Goal: Obtain resource: Download file/media

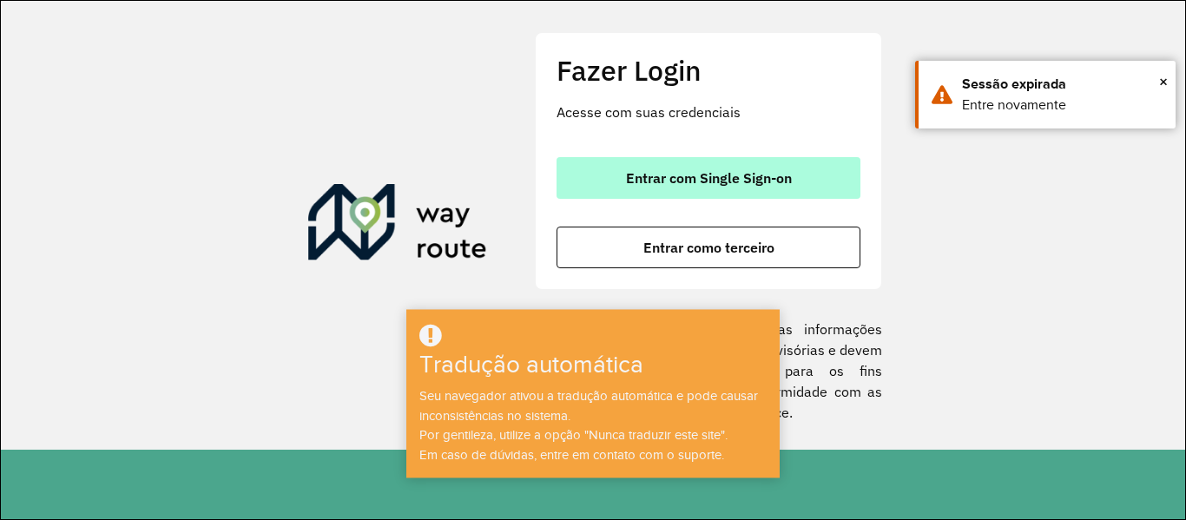
click at [669, 181] on font "Entrar com Single Sign-on" at bounding box center [709, 177] width 166 height 17
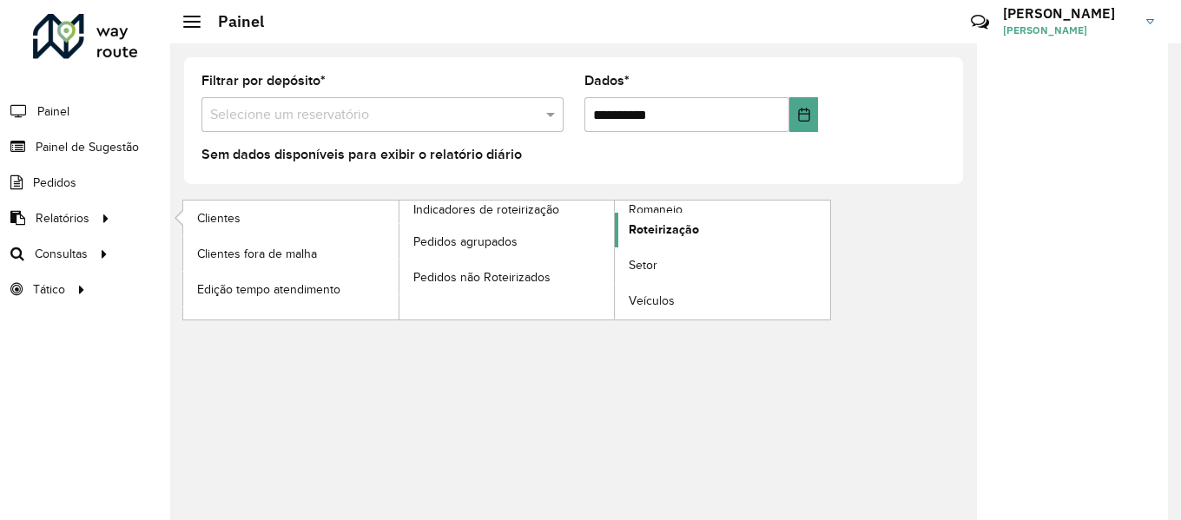
click at [637, 231] on font "Roteirização" at bounding box center [664, 229] width 70 height 14
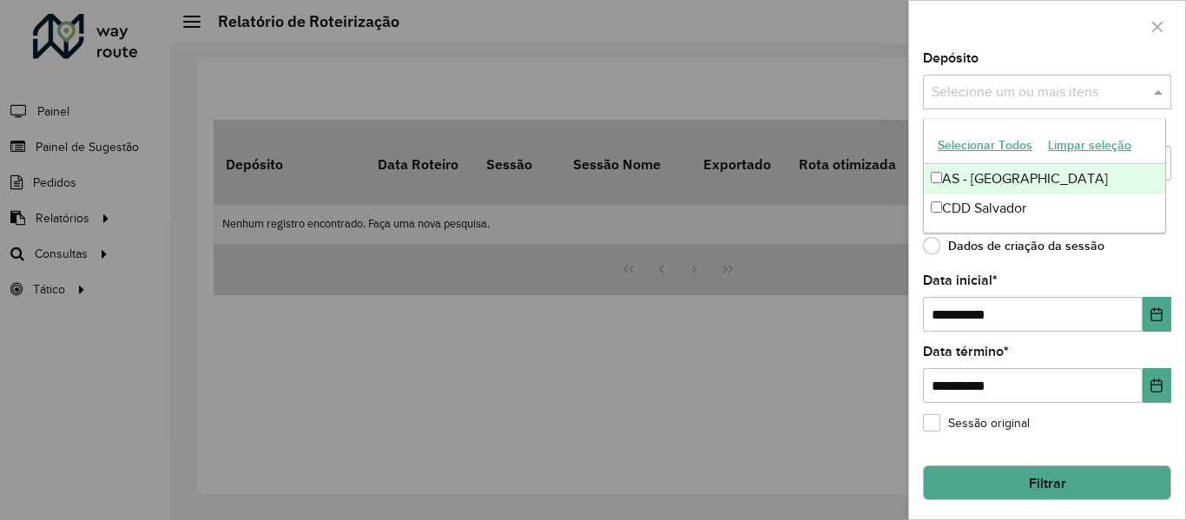
click at [1046, 90] on input "text" at bounding box center [1038, 92] width 222 height 21
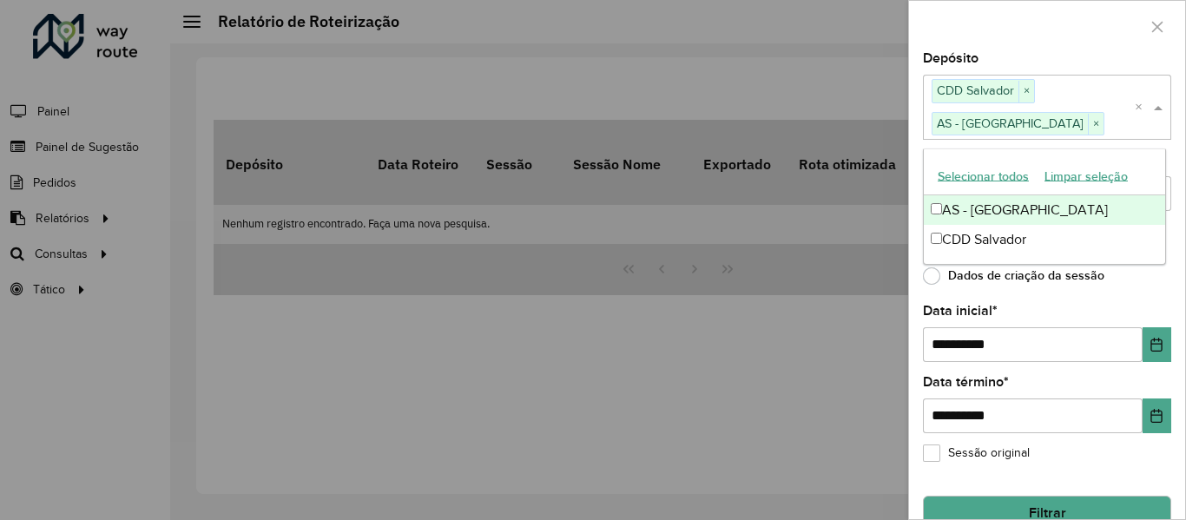
click at [1064, 30] on div at bounding box center [1047, 26] width 276 height 51
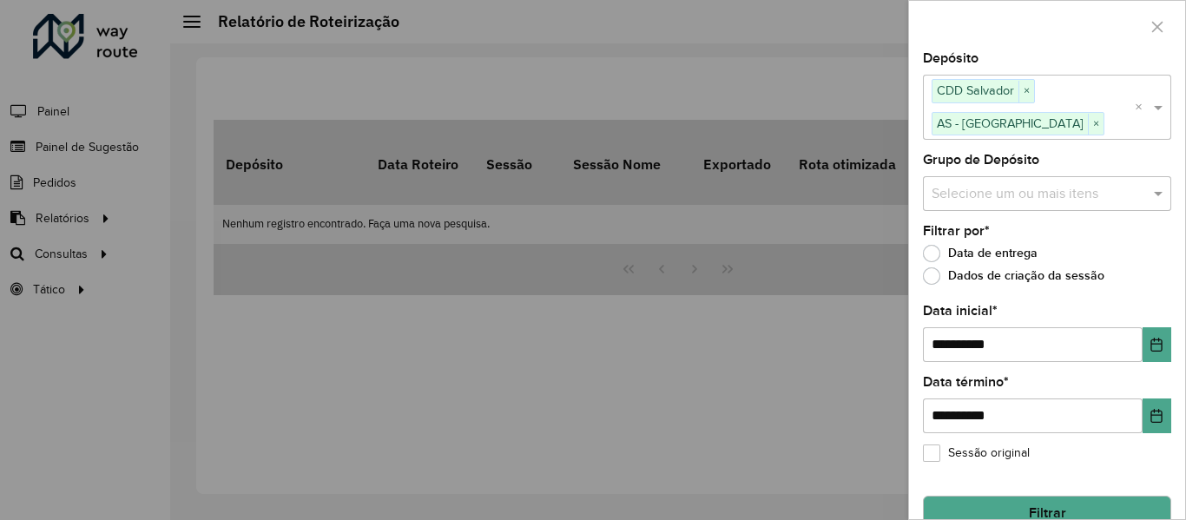
click at [1016, 201] on input "text" at bounding box center [1038, 193] width 222 height 21
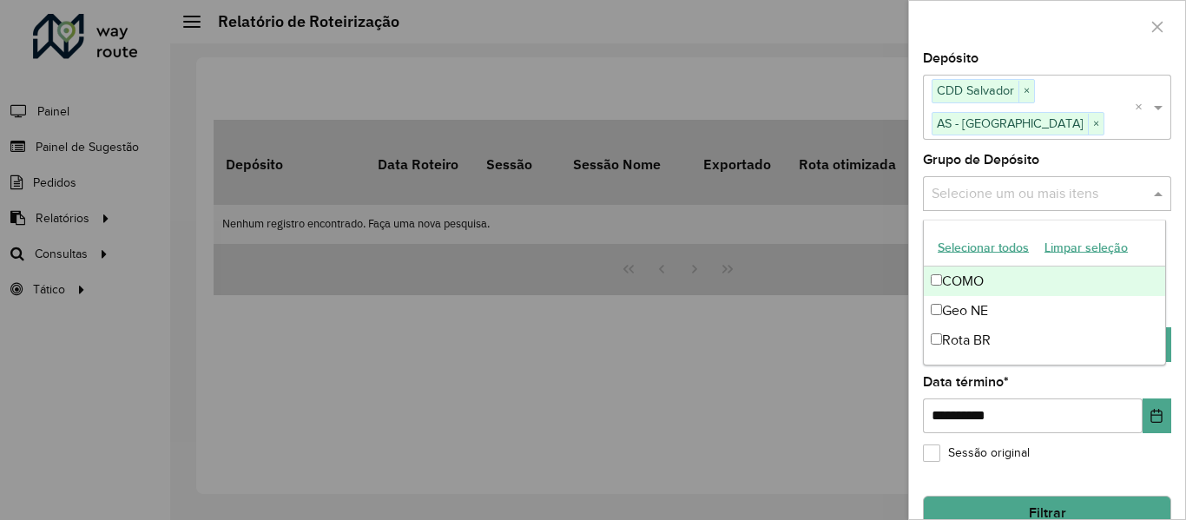
click at [973, 247] on font "Selecionar todos" at bounding box center [983, 248] width 91 height 14
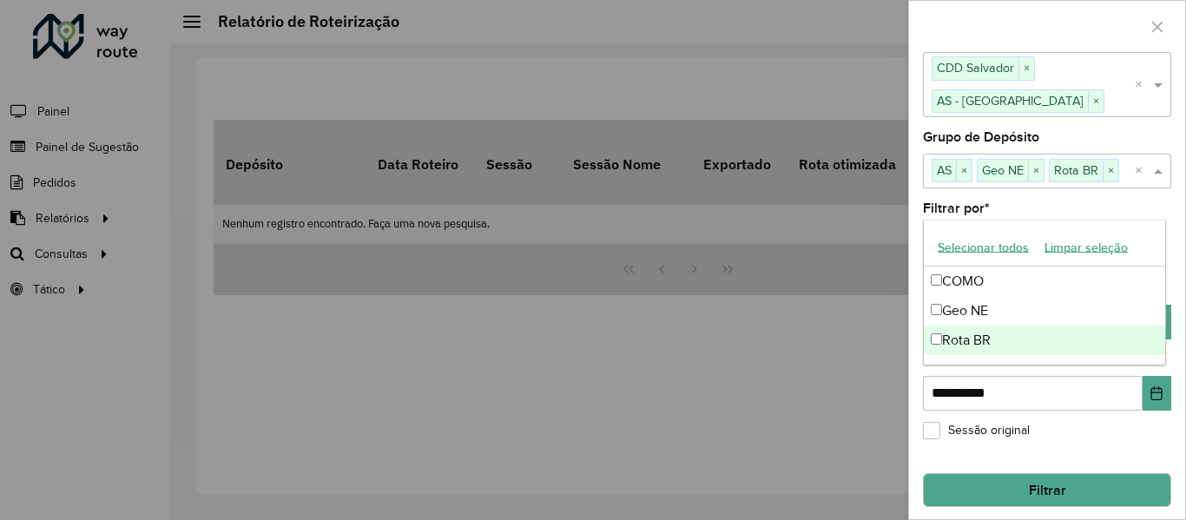
scroll to position [32, 0]
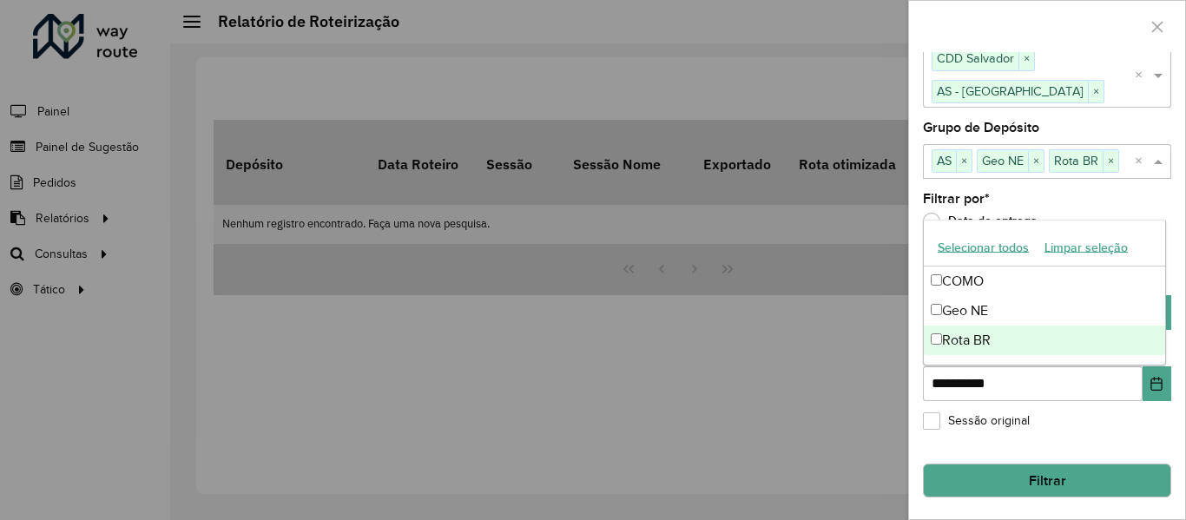
click at [983, 467] on button "Filtrar" at bounding box center [1047, 481] width 248 height 35
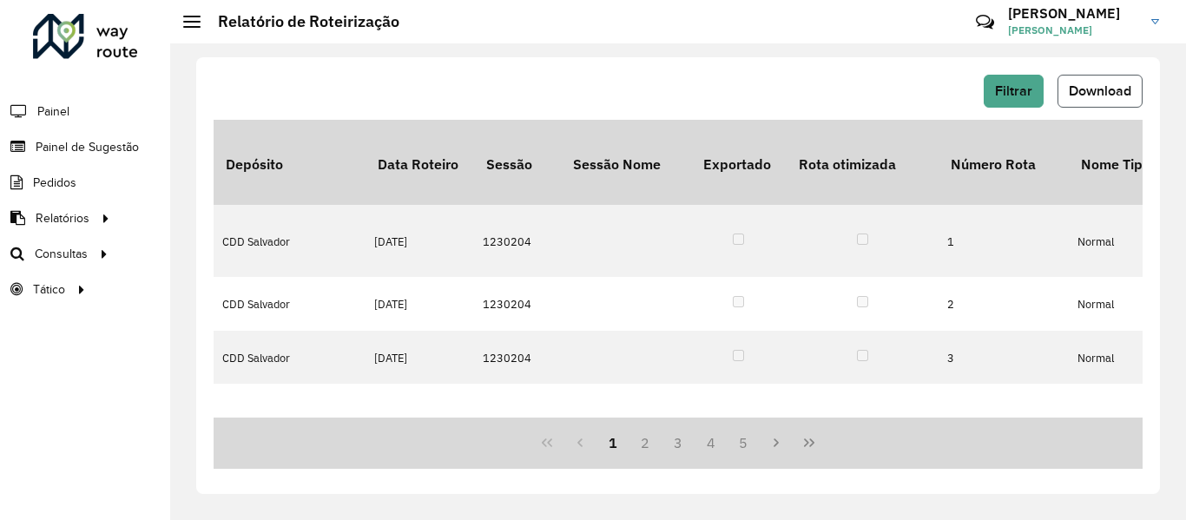
click at [1080, 89] on font "Download" at bounding box center [1100, 90] width 63 height 15
